Goal: Task Accomplishment & Management: Manage account settings

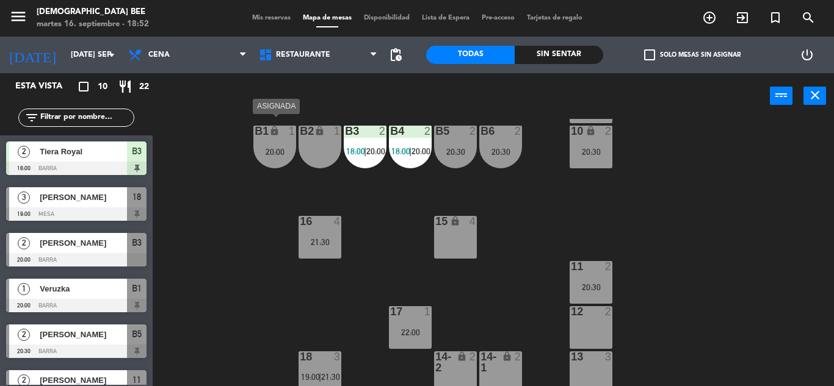
scroll to position [158, 0]
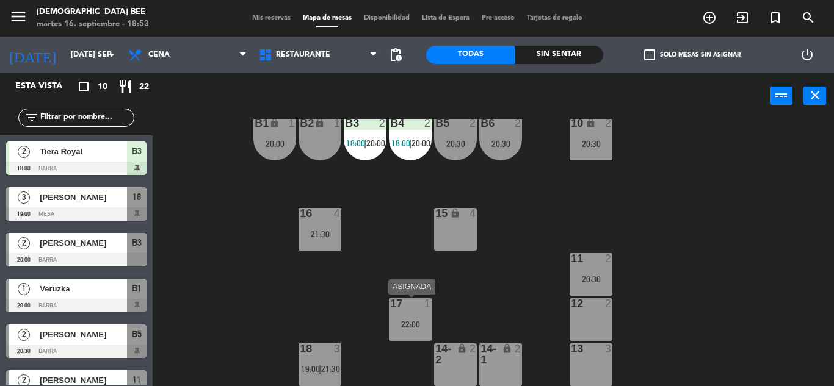
click at [416, 310] on div at bounding box center [410, 304] width 20 height 11
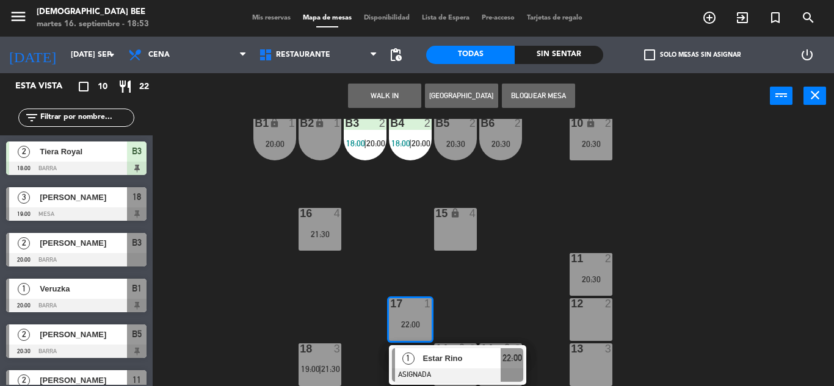
drag, startPoint x: 476, startPoint y: 279, endPoint x: 452, endPoint y: 272, distance: 24.1
click at [476, 278] on div "7 lock 2 8 lock 2 9 lock 2 B1 lock 1 20:00 B2 lock 1 B3 2 18:00 | 20:00 B4 2 18…" at bounding box center [497, 252] width 673 height 267
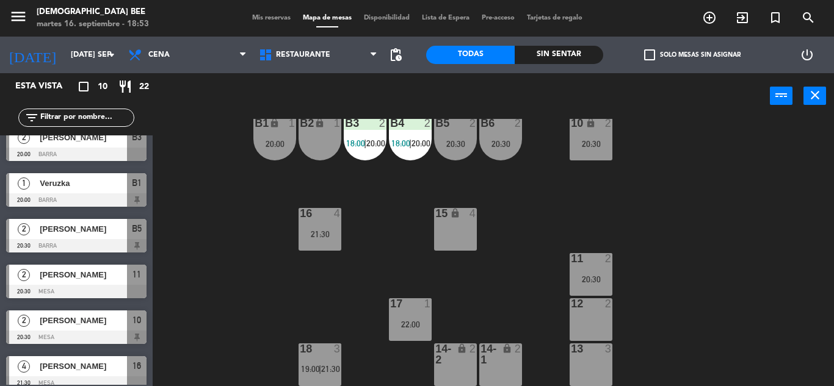
scroll to position [0, 0]
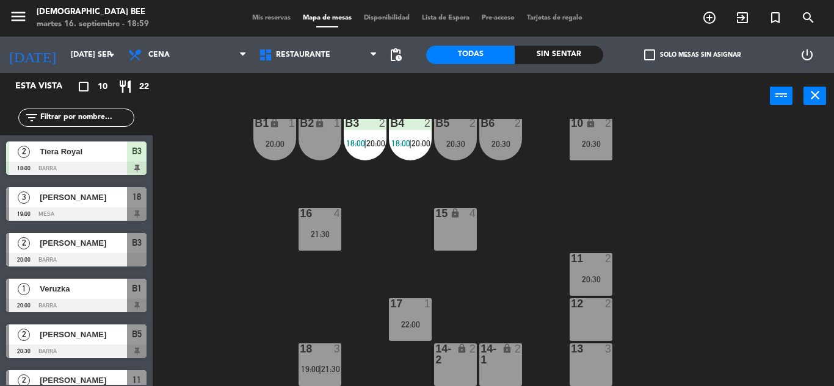
click at [755, 209] on div "7 lock 2 8 lock 2 9 lock 2 B1 lock 1 20:00 B2 lock 1 B3 2 18:00 | 20:00 B4 2 18…" at bounding box center [497, 252] width 673 height 267
click at [256, 154] on div "B1 lock 1 20:00" at bounding box center [274, 139] width 43 height 43
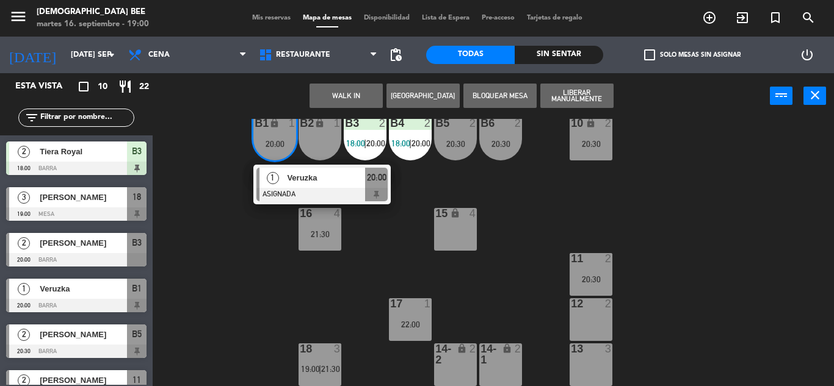
click at [735, 223] on div "7 lock 2 8 lock 2 9 lock 2 B1 lock 1 20:00 1 Veruzka ASIGNADA 20:00 B2 lock 1 B…" at bounding box center [497, 252] width 673 height 267
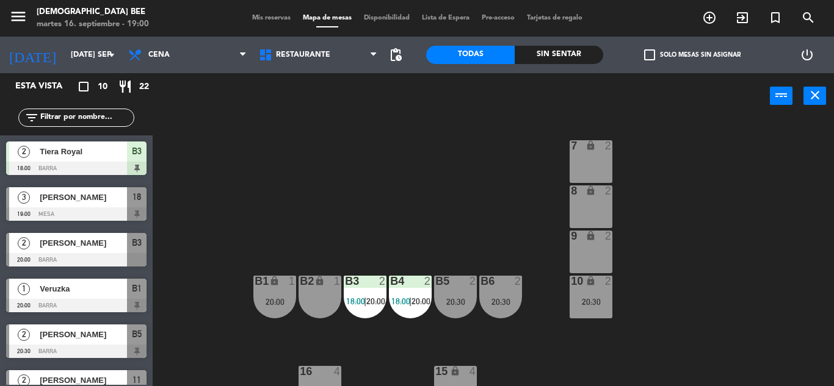
click at [770, 297] on div "7 lock 2 8 lock 2 9 lock 2 B1 lock 1 20:00 B2 lock 1 B3 2 18:00 | 20:00 B4 2 18…" at bounding box center [497, 252] width 673 height 267
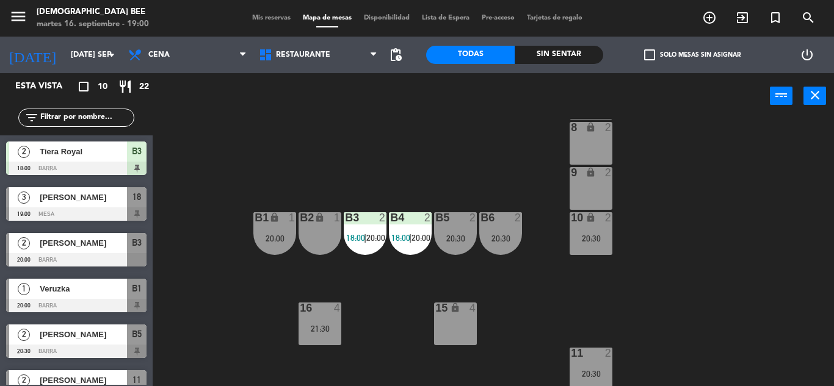
scroll to position [158, 0]
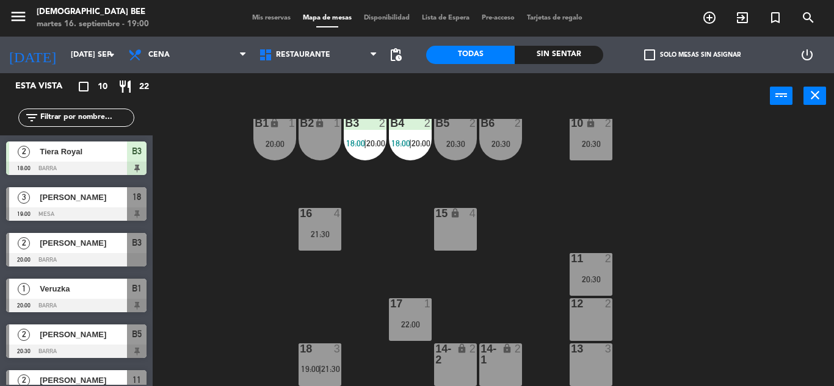
click at [749, 191] on div "7 lock 2 8 lock 2 9 lock 2 B1 lock 1 20:00 B2 lock 1 B3 2 18:00 | 20:00 B4 2 18…" at bounding box center [497, 252] width 673 height 267
click at [252, 21] on span "Mis reservas" at bounding box center [271, 18] width 51 height 7
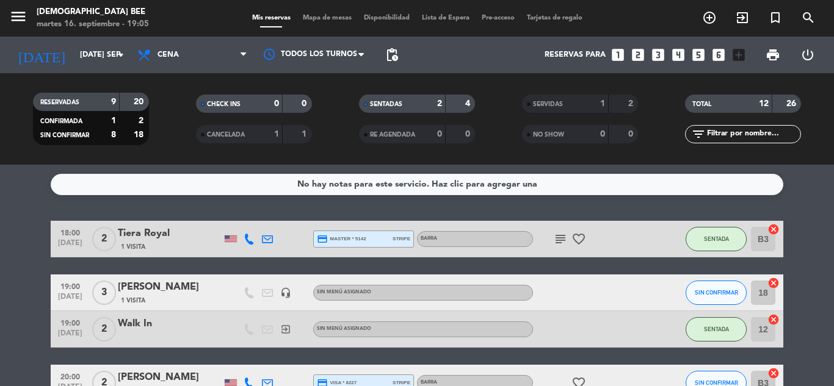
click at [245, 134] on span "CANCELADA" at bounding box center [226, 135] width 38 height 6
